Goal: Transaction & Acquisition: Purchase product/service

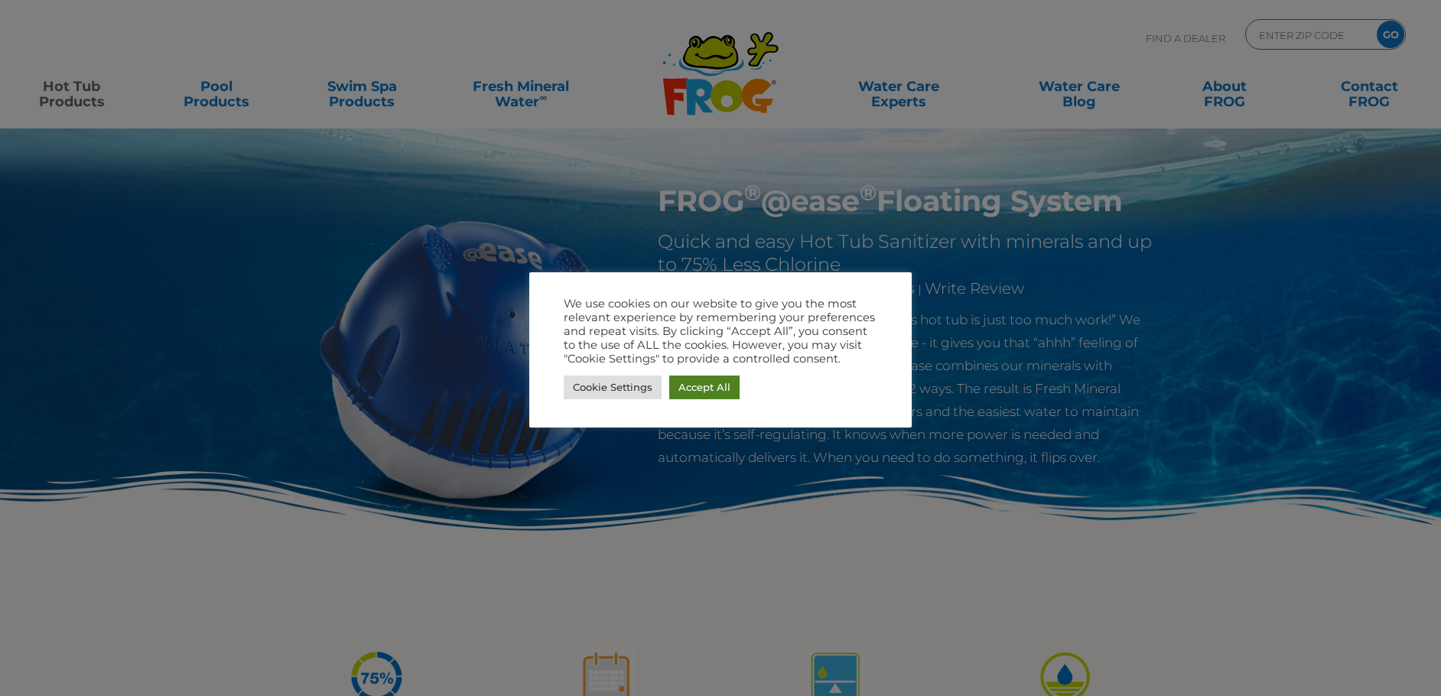
click at [732, 391] on link "Accept All" at bounding box center [704, 388] width 70 height 24
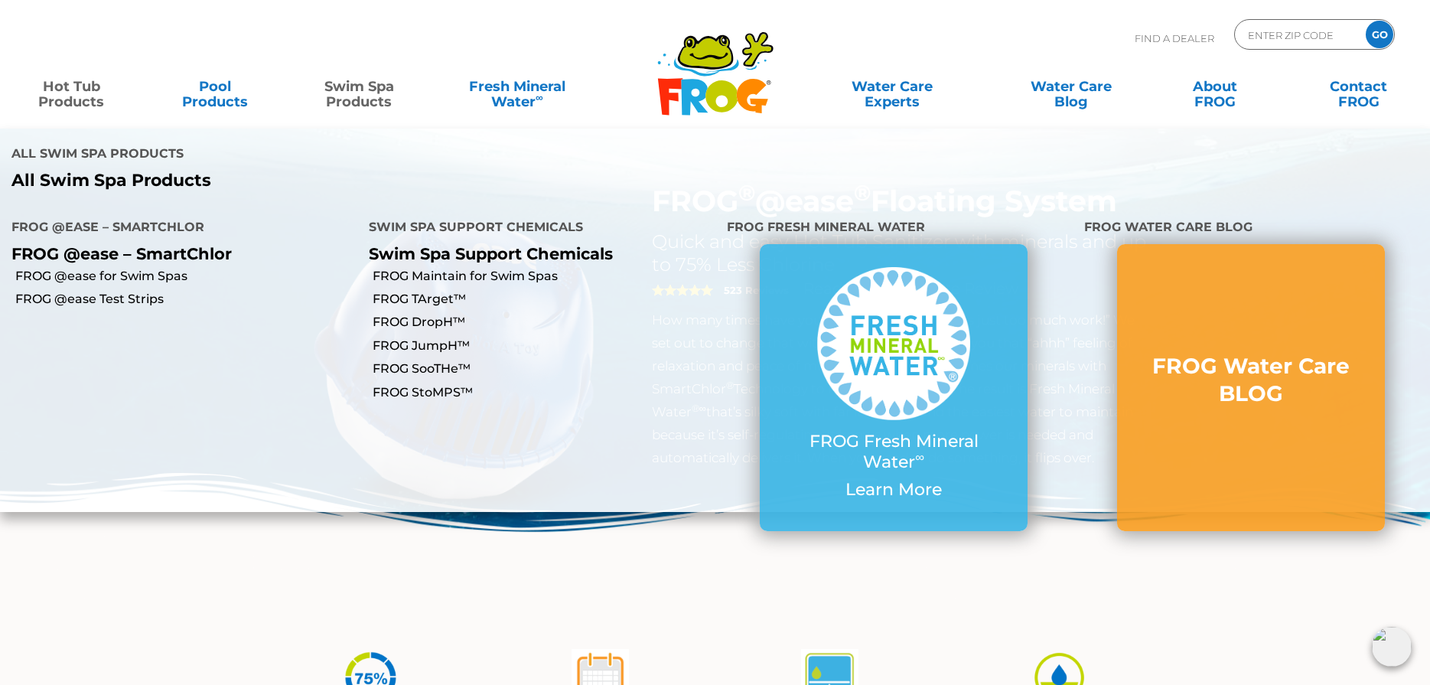
click at [355, 91] on link "Swim Spa Products" at bounding box center [359, 86] width 112 height 31
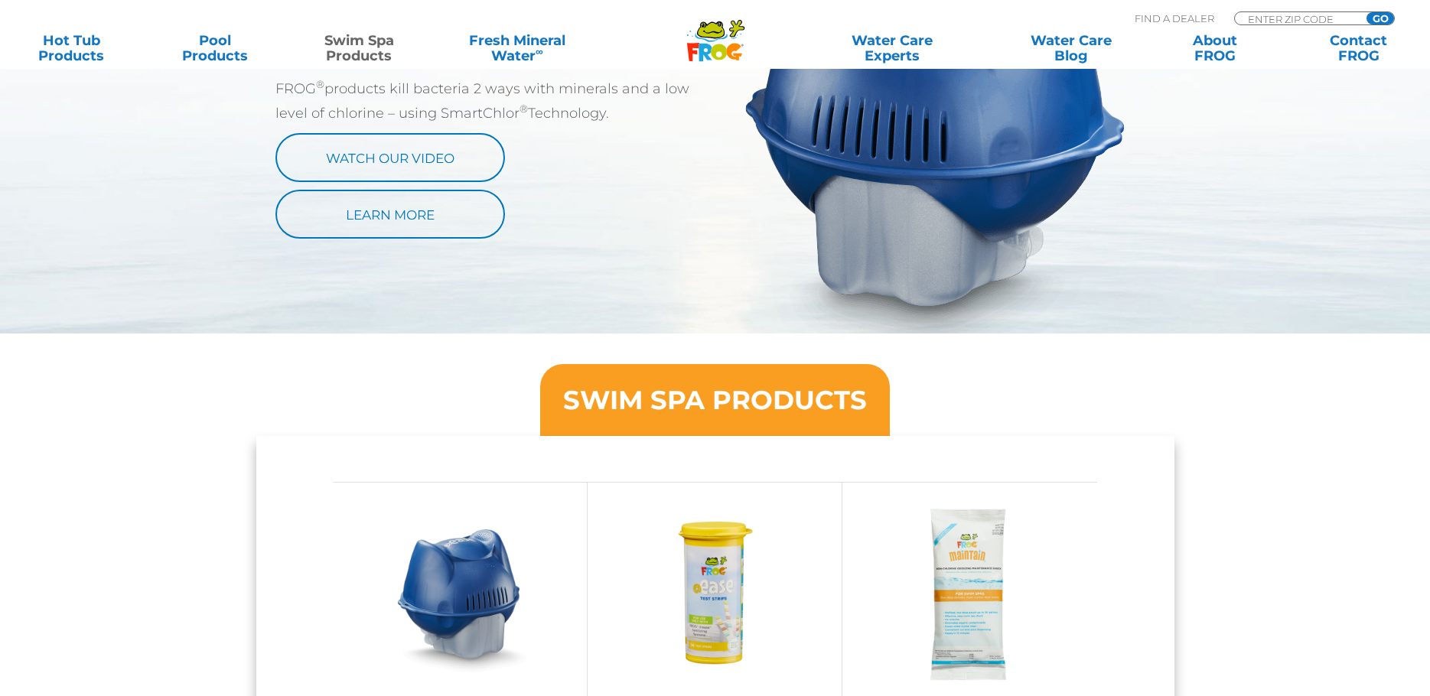
scroll to position [1356, 0]
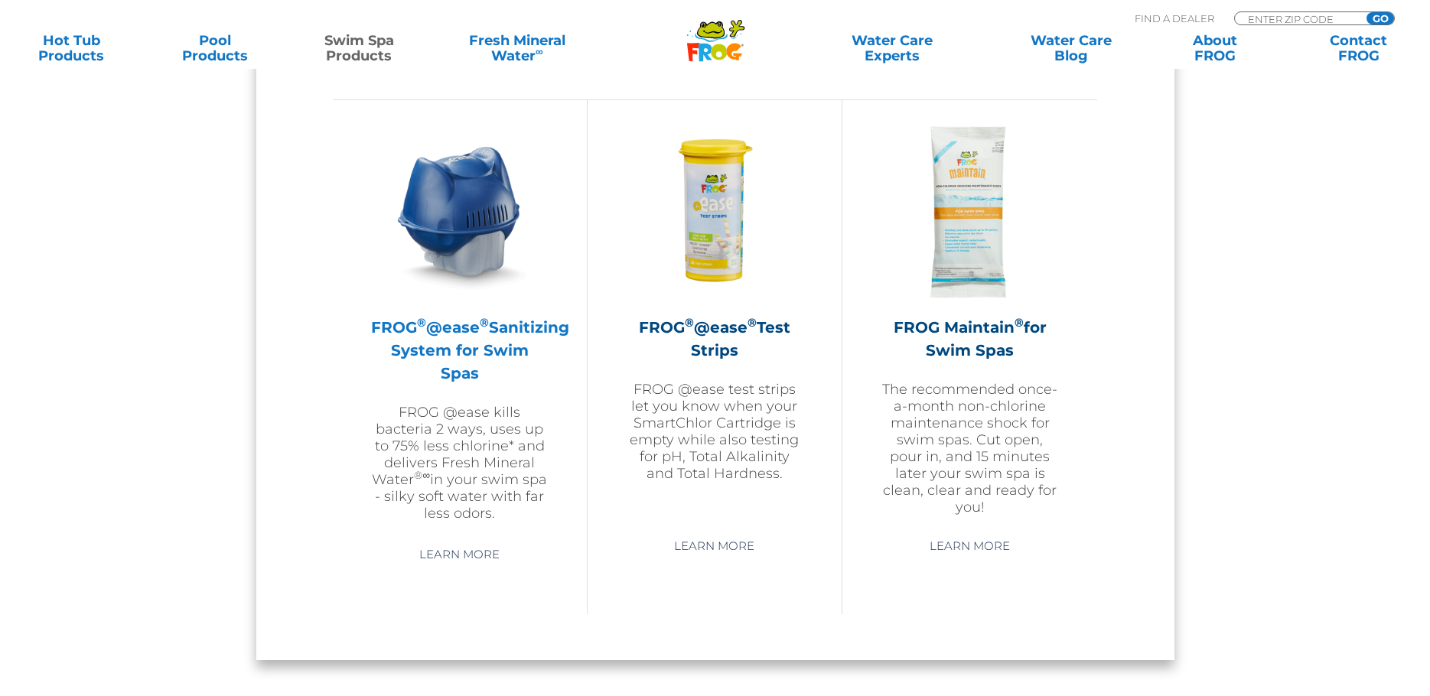
click at [430, 351] on h2 "FROG ® @ease ® Sanitizing System for Swim Spas" at bounding box center [460, 350] width 178 height 69
click at [457, 331] on h2 "FROG ® @ease ® Sanitizing System for Swim Spas" at bounding box center [460, 350] width 178 height 69
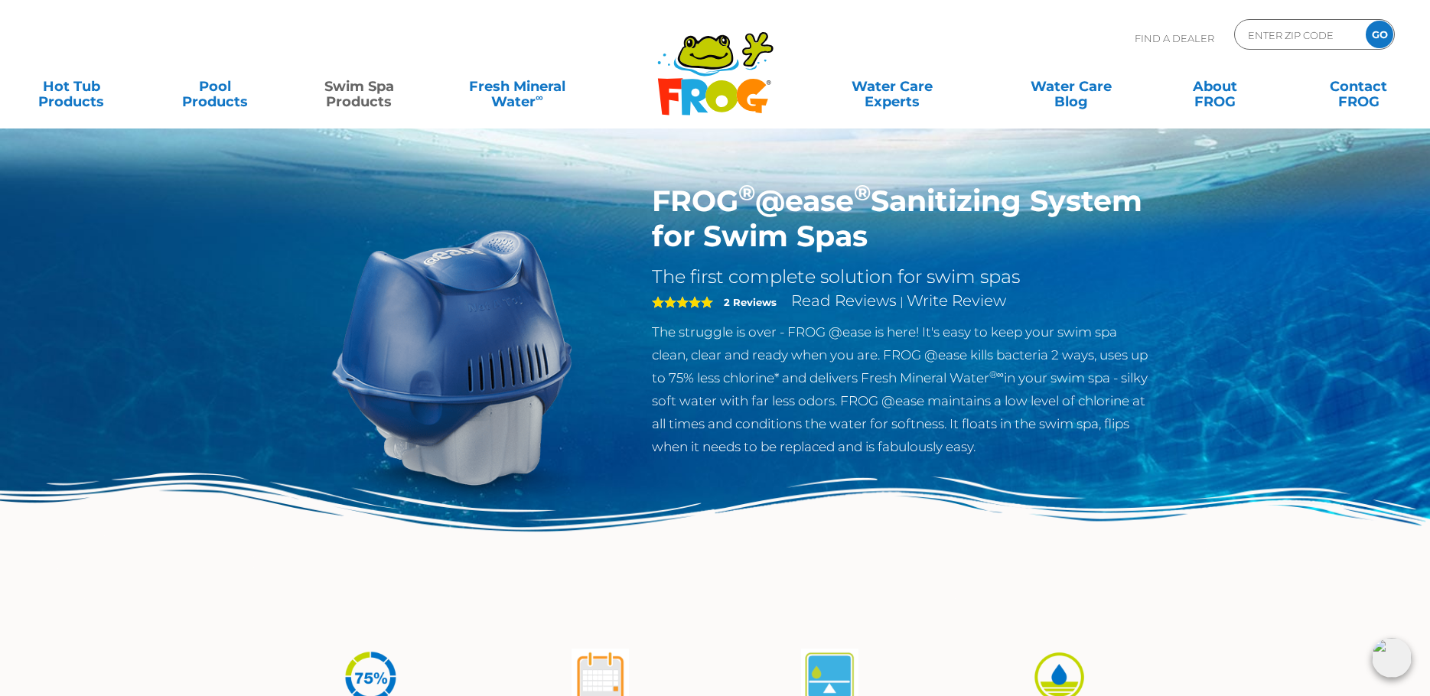
click at [472, 252] on img at bounding box center [454, 359] width 350 height 350
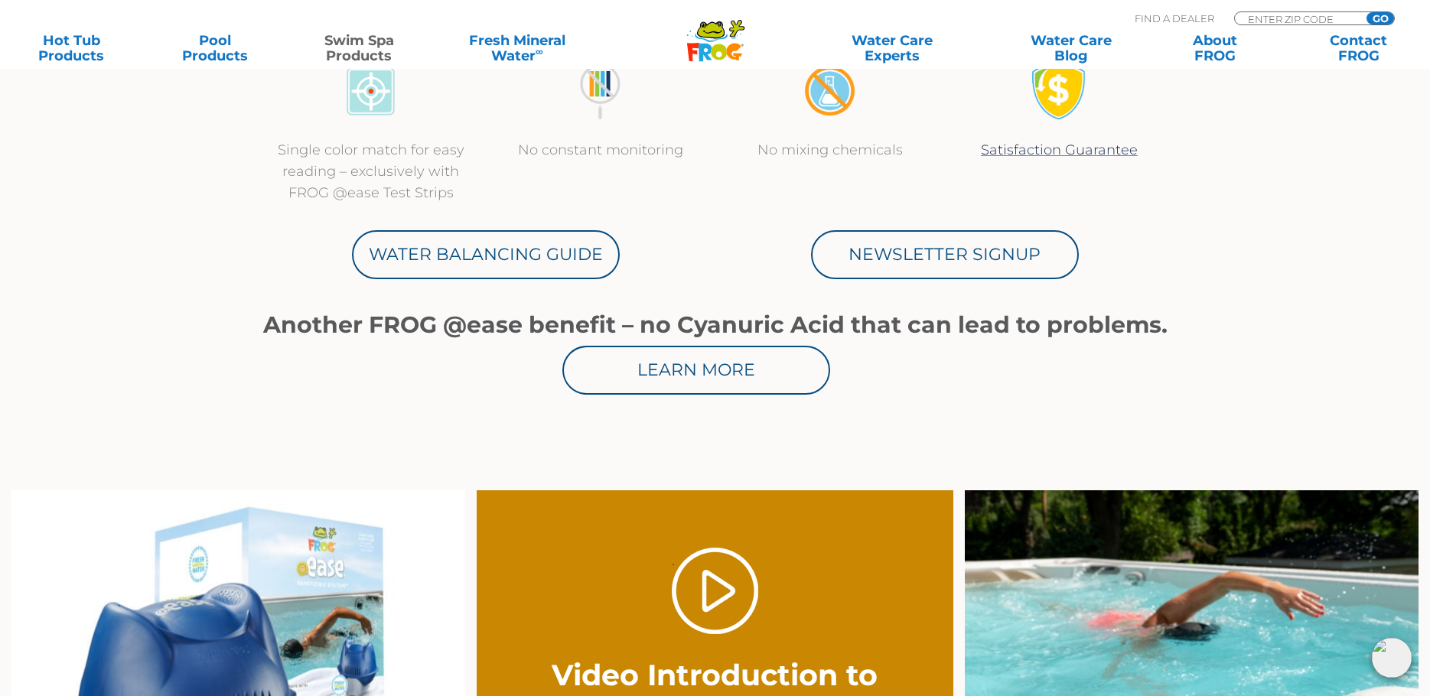
scroll to position [1148, 0]
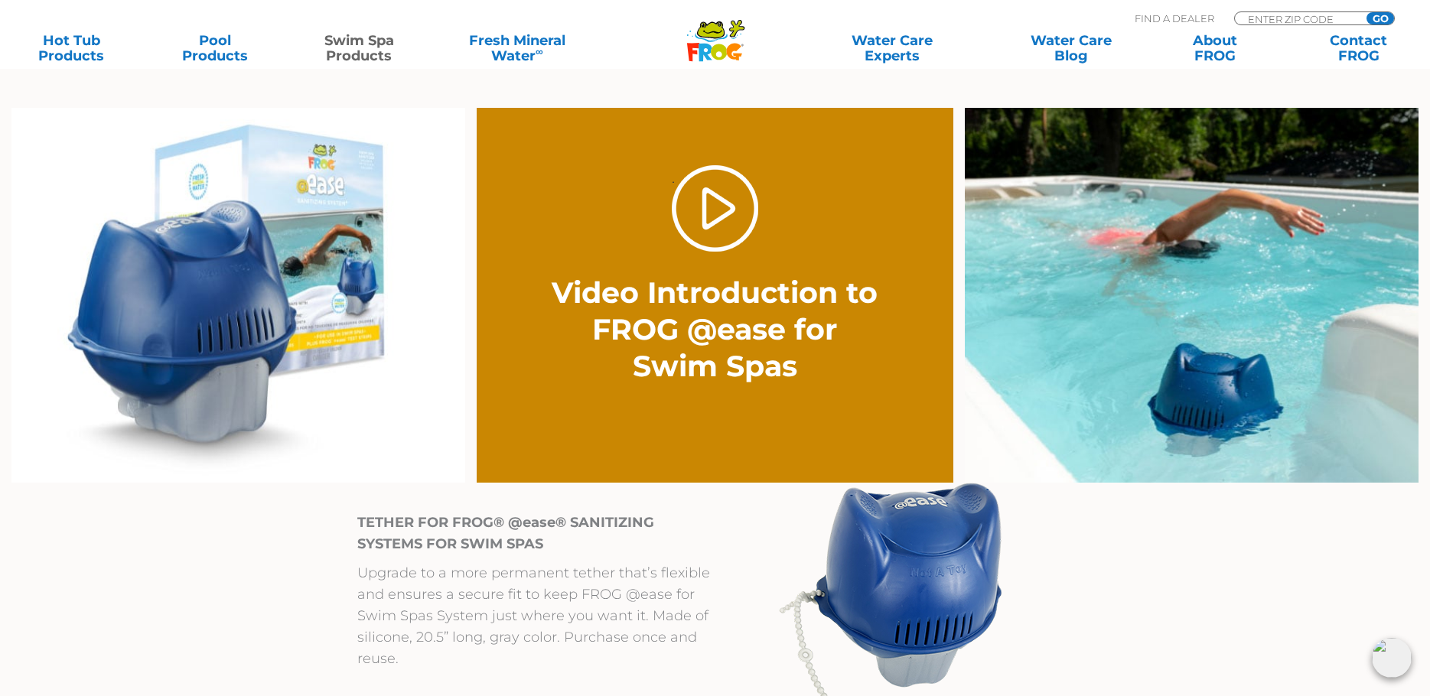
click at [298, 359] on img at bounding box center [238, 296] width 454 height 376
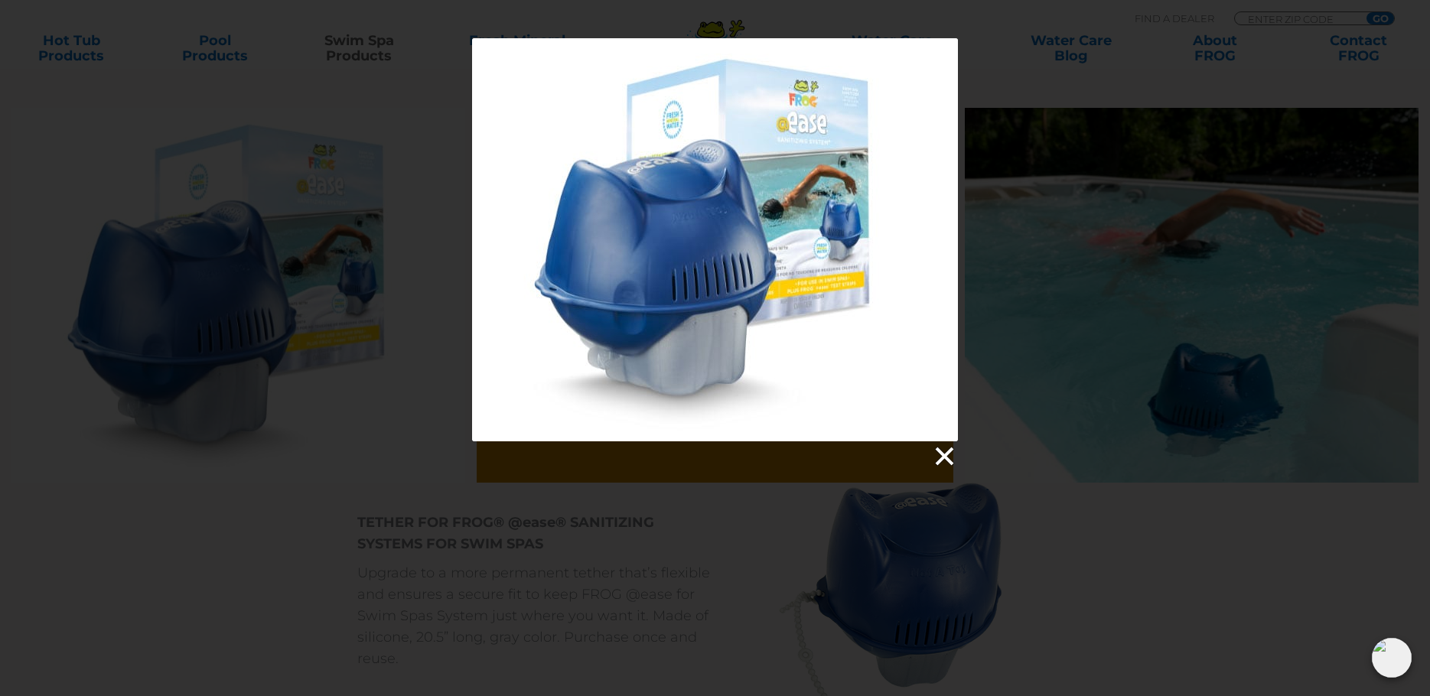
click at [936, 451] on link at bounding box center [943, 456] width 23 height 23
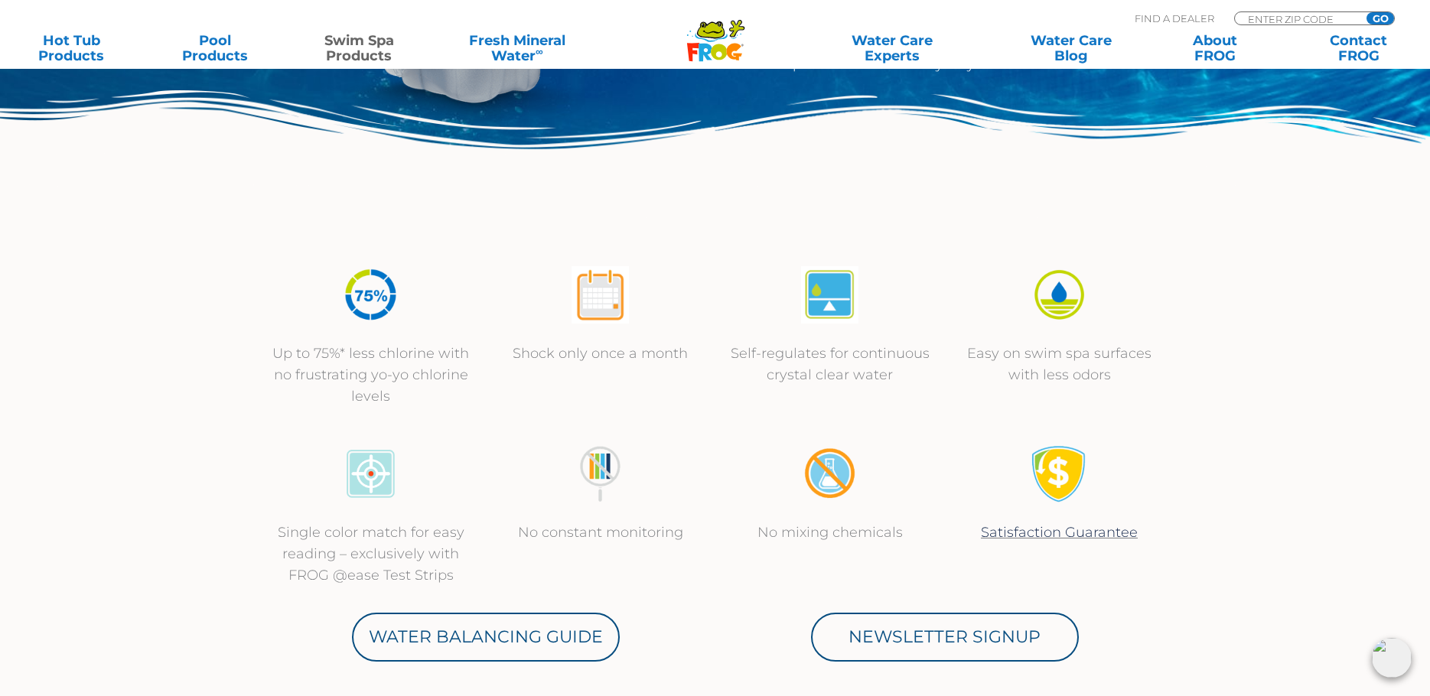
scroll to position [0, 0]
